Goal: Information Seeking & Learning: Learn about a topic

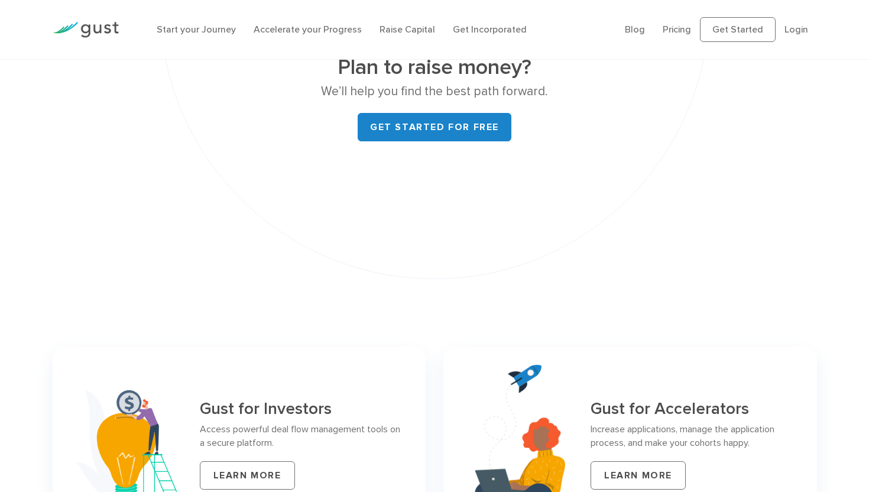
scroll to position [4780, 0]
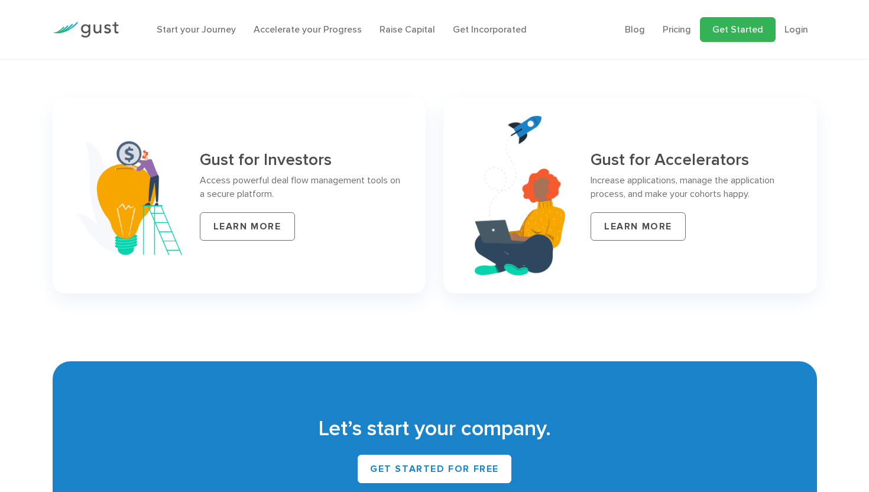
click at [718, 34] on link "Get Started" at bounding box center [738, 29] width 76 height 25
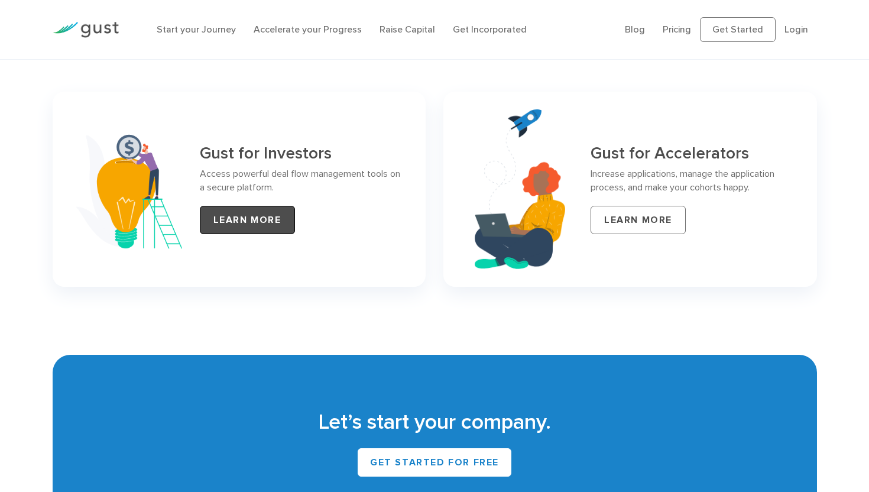
click at [252, 206] on link "LEARN MORE" at bounding box center [247, 220] width 95 height 28
